Goal: Information Seeking & Learning: Find specific fact

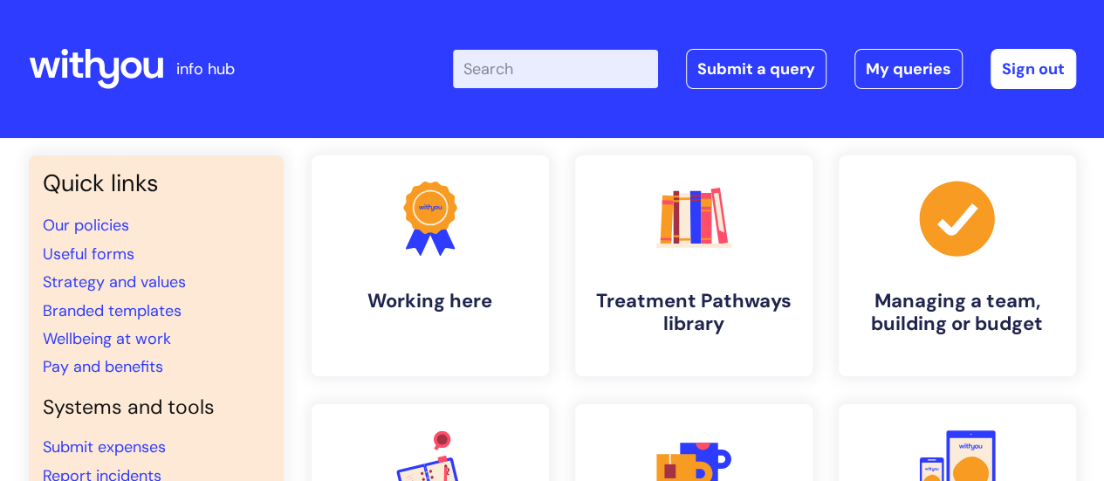
drag, startPoint x: 0, startPoint y: 0, endPoint x: 567, endPoint y: 71, distance: 570.9
click at [567, 71] on input "Enter your search term here..." at bounding box center [555, 69] width 205 height 38
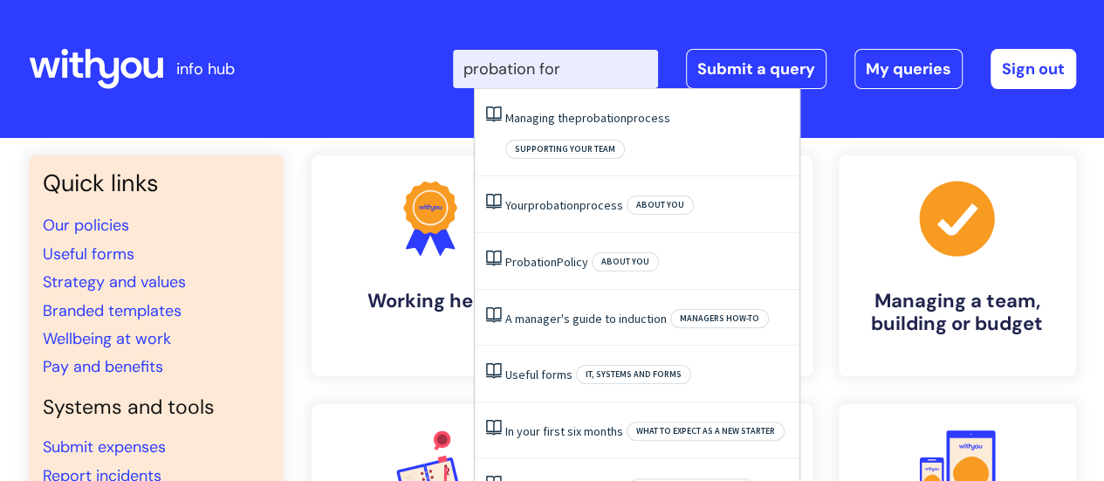
type input "probation form"
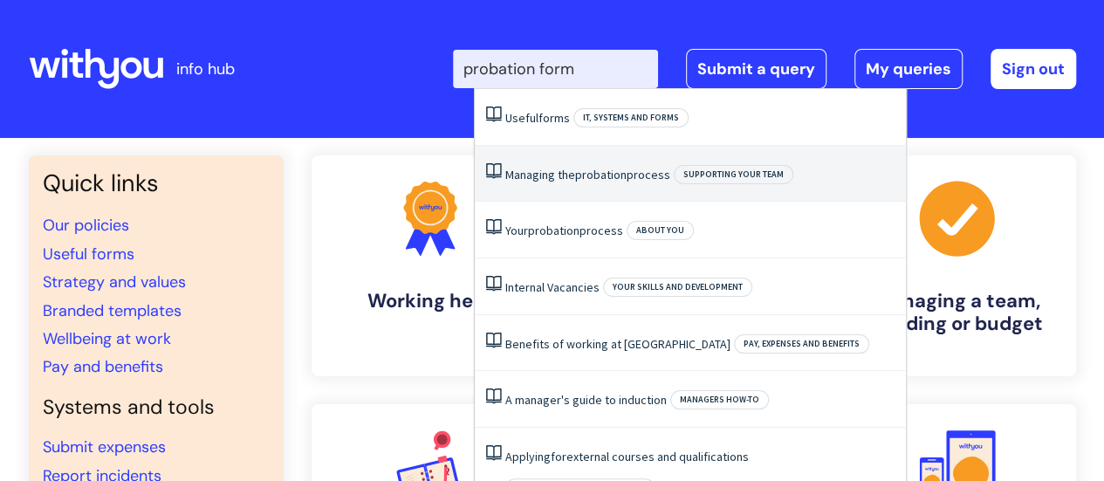
click at [595, 187] on li "Managing the probation process Supporting your team" at bounding box center [690, 174] width 431 height 57
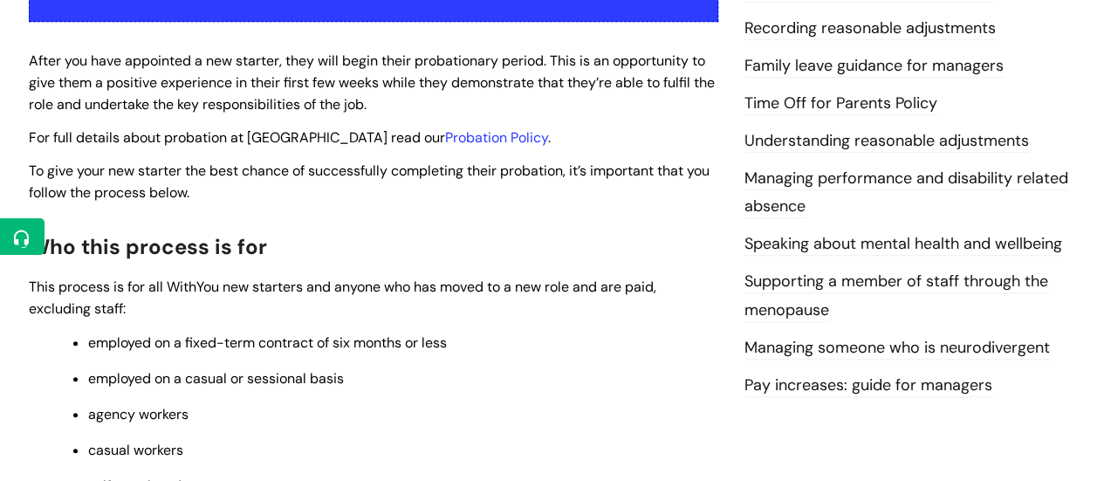
scroll to position [421, 0]
click at [450, 141] on link "Probation Policy" at bounding box center [496, 138] width 103 height 18
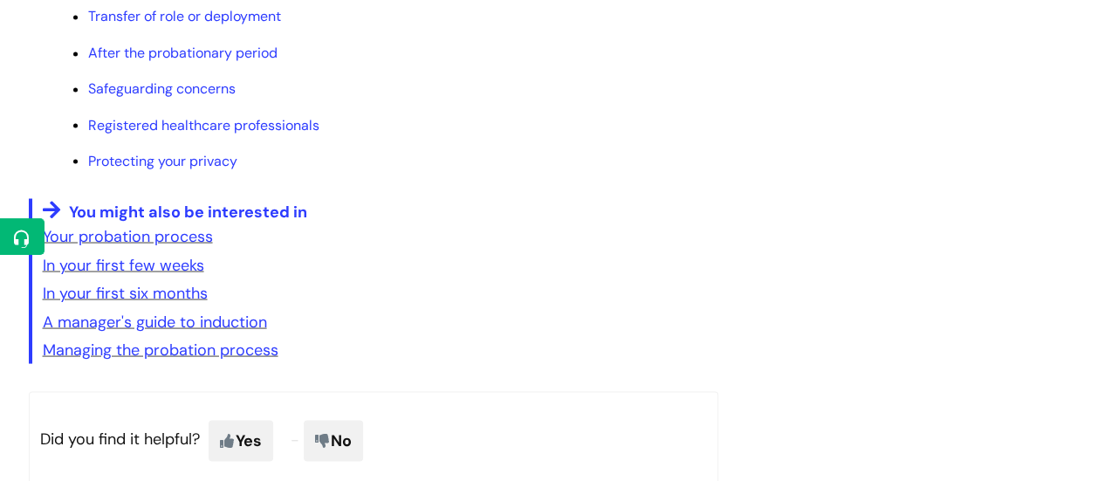
scroll to position [1551, 0]
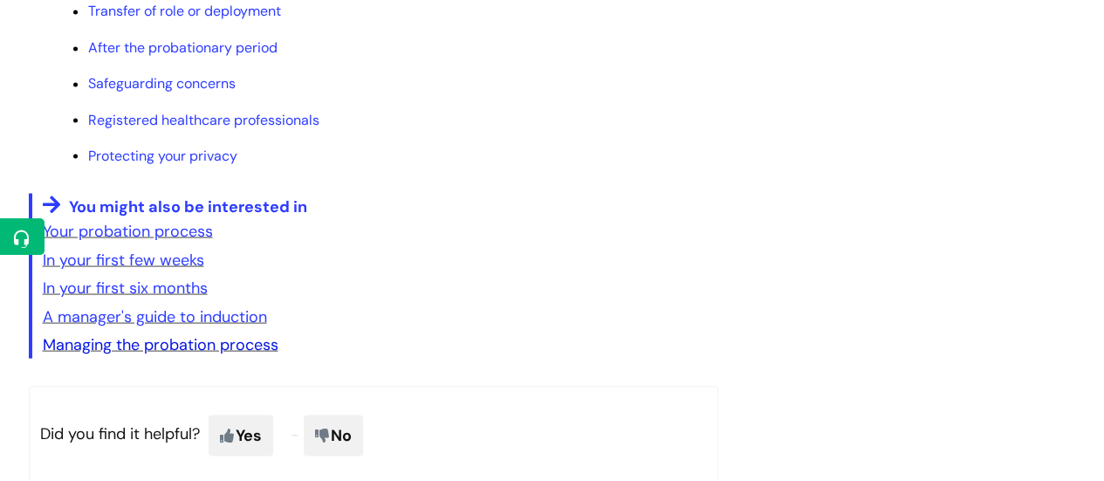
click at [209, 347] on link "Managing the probation process" at bounding box center [161, 343] width 236 height 21
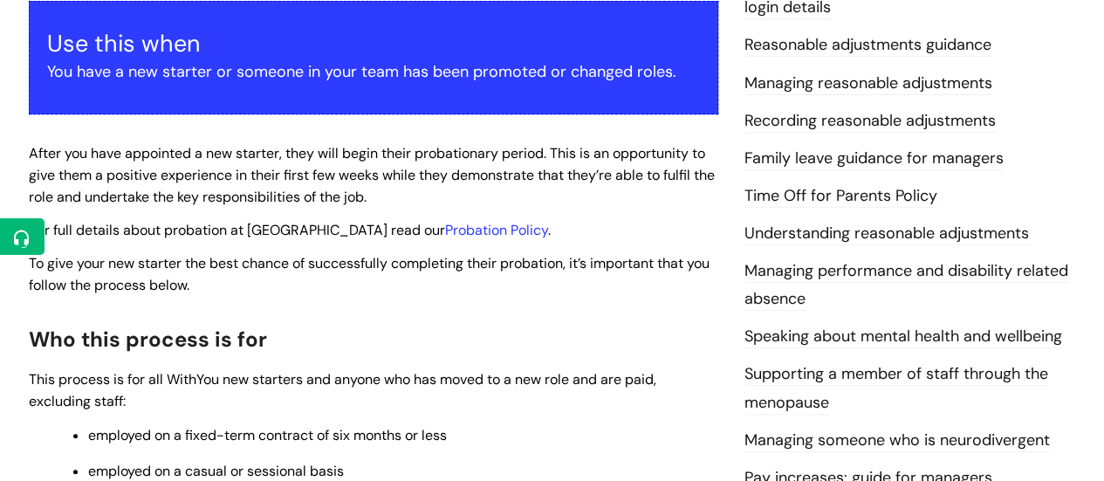
scroll to position [330, 0]
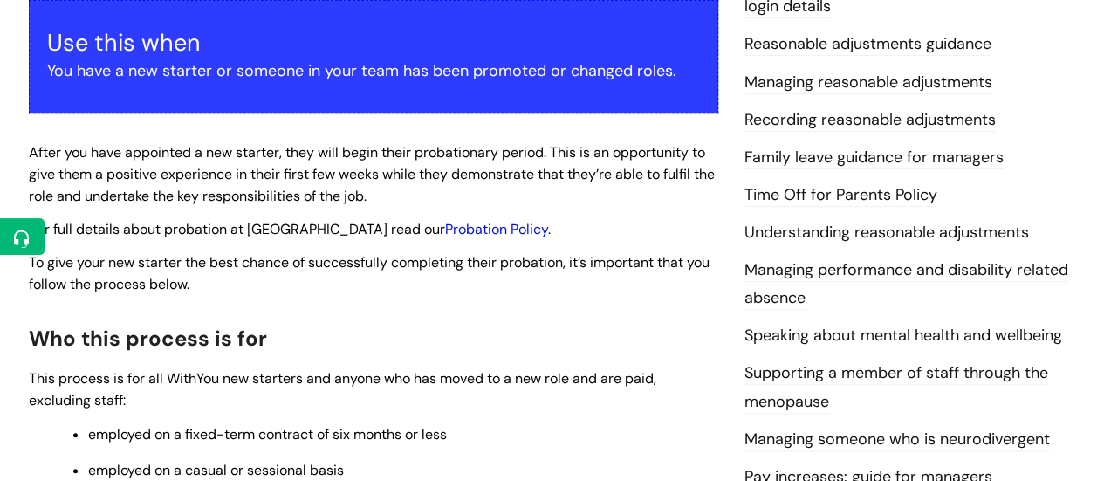
click at [445, 233] on link "Probation Policy" at bounding box center [496, 229] width 103 height 18
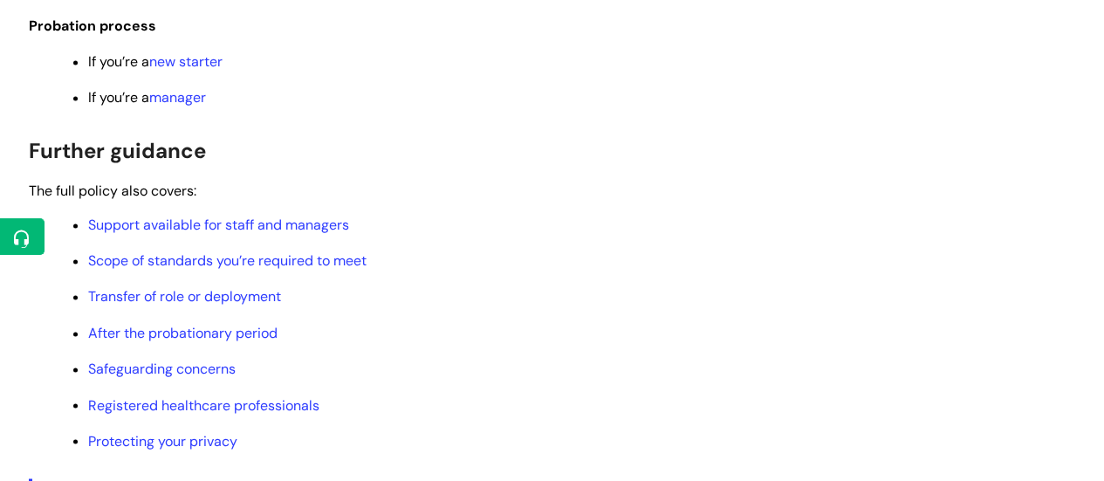
scroll to position [1267, 0]
